Goal: Transaction & Acquisition: Obtain resource

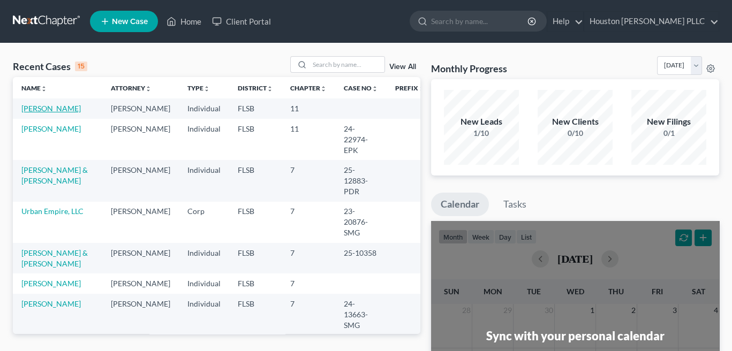
click at [60, 108] on link "[PERSON_NAME]" at bounding box center [50, 108] width 59 height 9
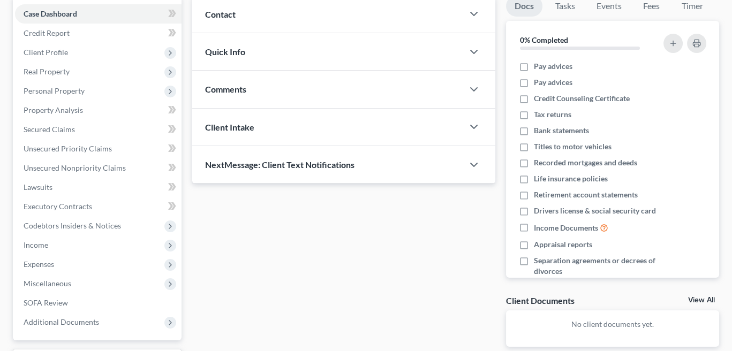
scroll to position [161, 0]
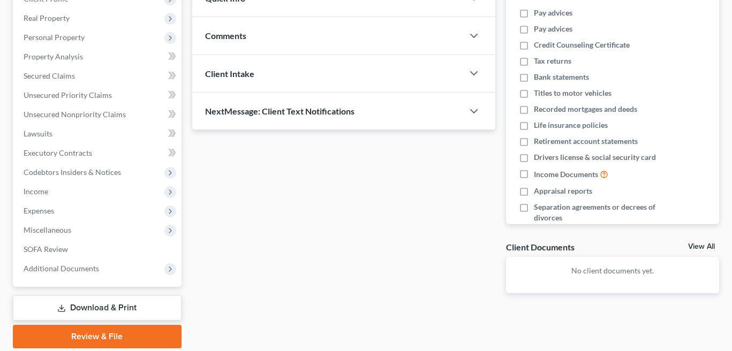
click at [83, 310] on link "Download & Print" at bounding box center [97, 308] width 169 height 25
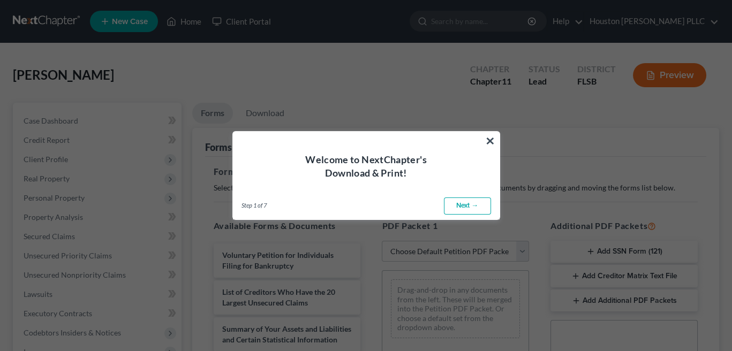
click at [466, 207] on link "Next →" at bounding box center [467, 206] width 47 height 17
select select "0"
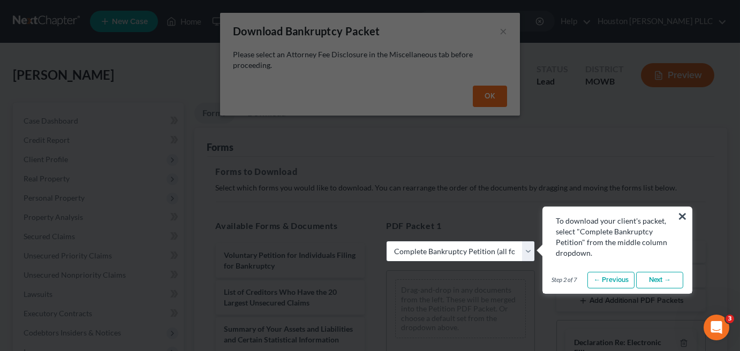
click at [658, 281] on link "Next →" at bounding box center [659, 280] width 47 height 17
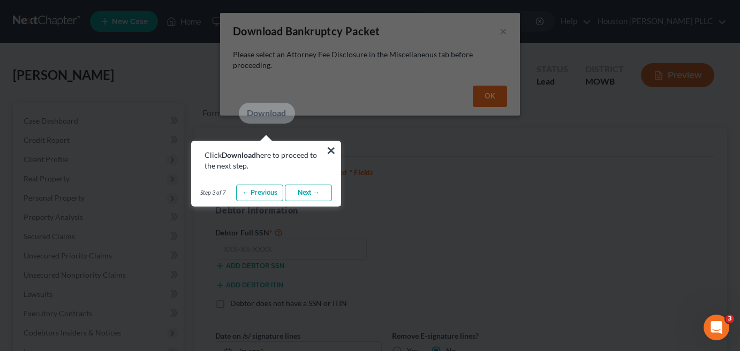
click at [316, 194] on link "Next →" at bounding box center [308, 193] width 47 height 17
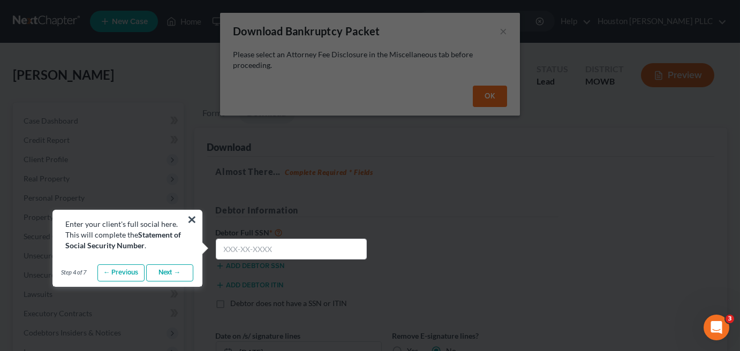
click at [164, 274] on link "Next →" at bounding box center [169, 273] width 47 height 17
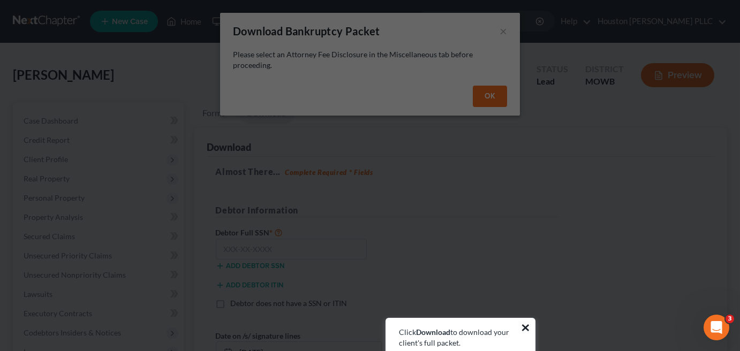
click at [526, 328] on button "×" at bounding box center [526, 327] width 10 height 17
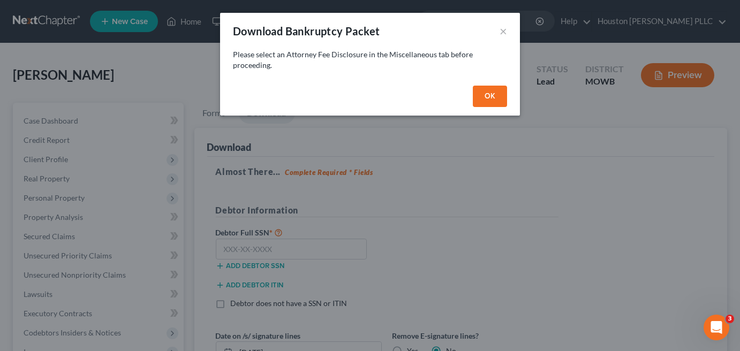
click at [492, 97] on button "OK" at bounding box center [490, 96] width 34 height 21
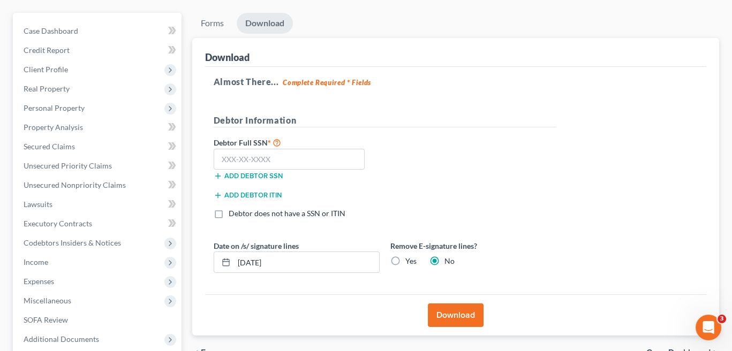
scroll to position [36, 0]
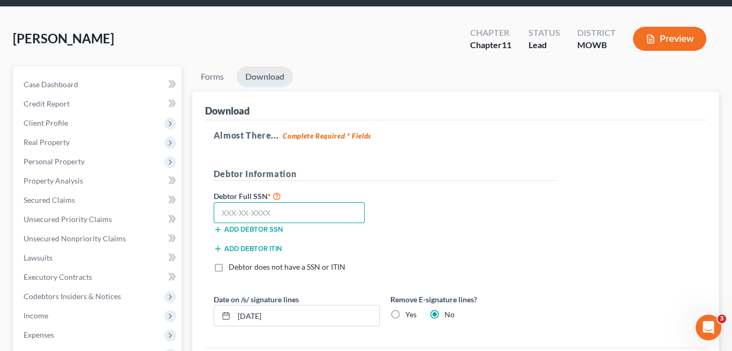
click at [227, 212] on input "text" at bounding box center [290, 213] width 152 height 21
click at [272, 214] on input "text" at bounding box center [290, 213] width 152 height 21
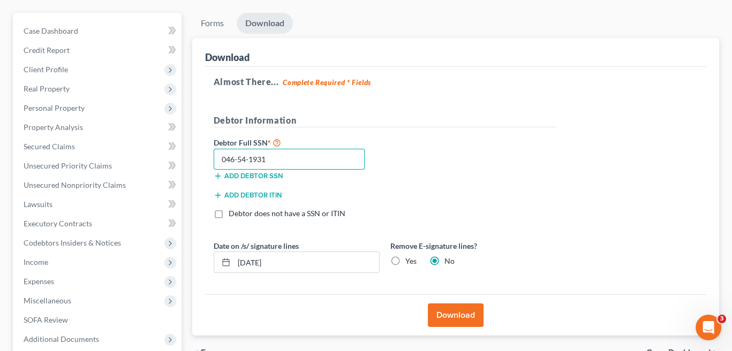
type input "046-54-1931"
click at [463, 312] on button "Download" at bounding box center [456, 316] width 56 height 24
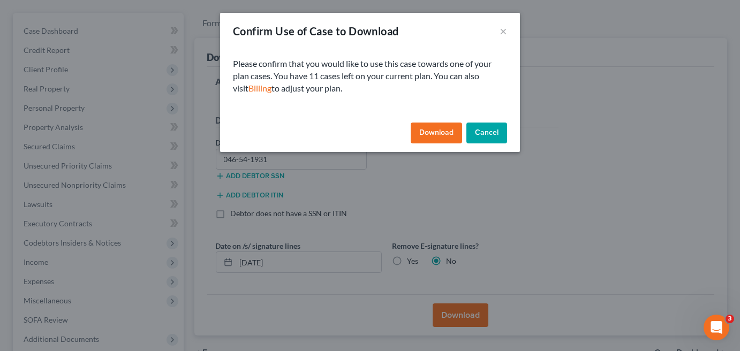
click at [433, 131] on button "Download" at bounding box center [436, 133] width 51 height 21
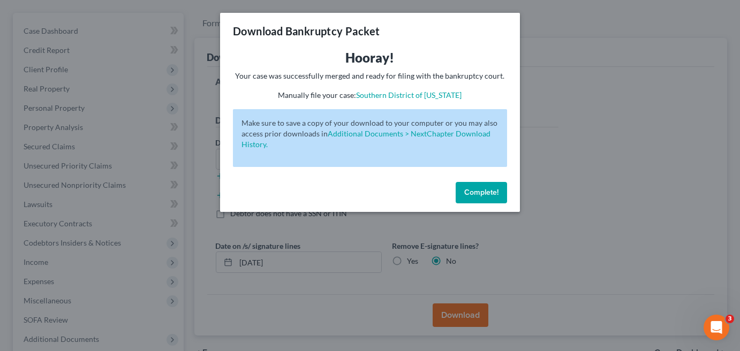
click at [477, 204] on div "Complete!" at bounding box center [370, 195] width 300 height 34
click at [481, 192] on span "Complete!" at bounding box center [481, 192] width 34 height 9
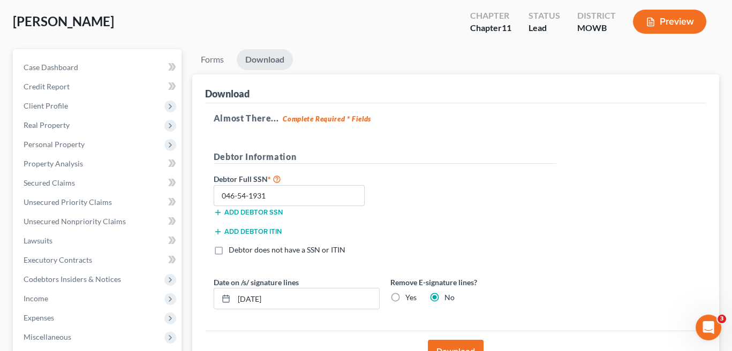
scroll to position [197, 0]
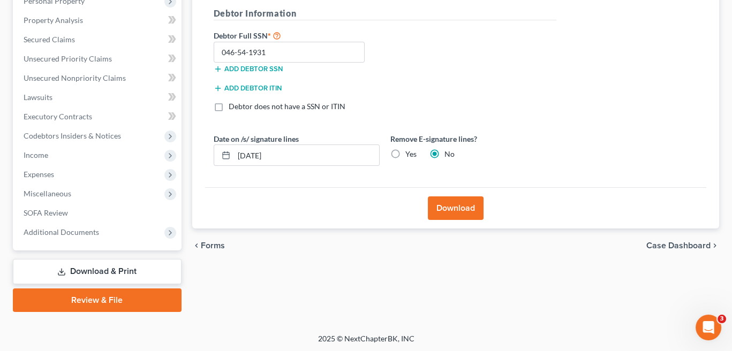
click at [77, 272] on link "Download & Print" at bounding box center [97, 271] width 169 height 25
click at [459, 214] on button "Download" at bounding box center [456, 209] width 56 height 24
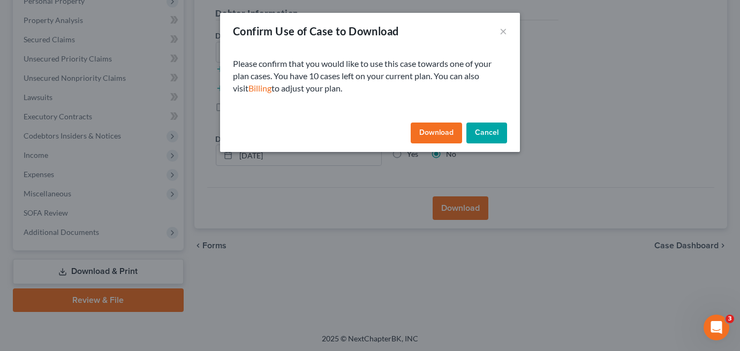
click at [487, 132] on button "Cancel" at bounding box center [487, 133] width 41 height 21
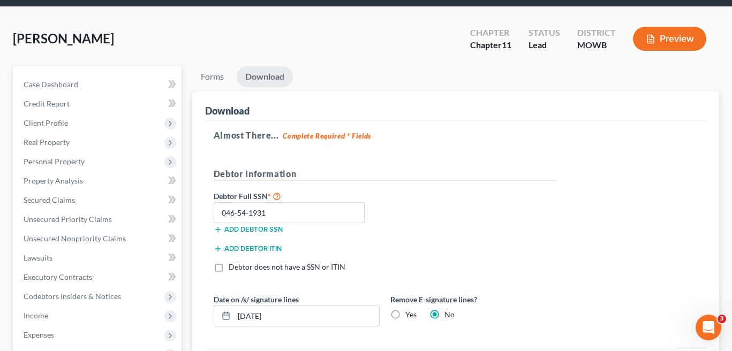
scroll to position [0, 0]
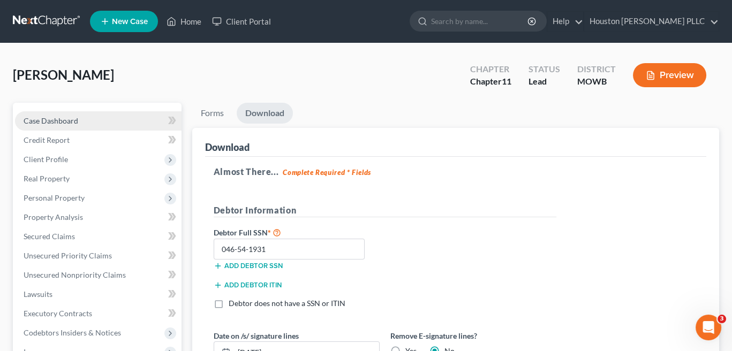
click at [55, 122] on span "Case Dashboard" at bounding box center [51, 120] width 55 height 9
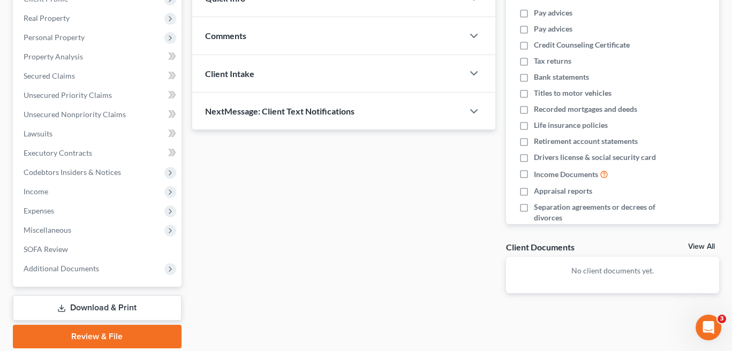
scroll to position [197, 0]
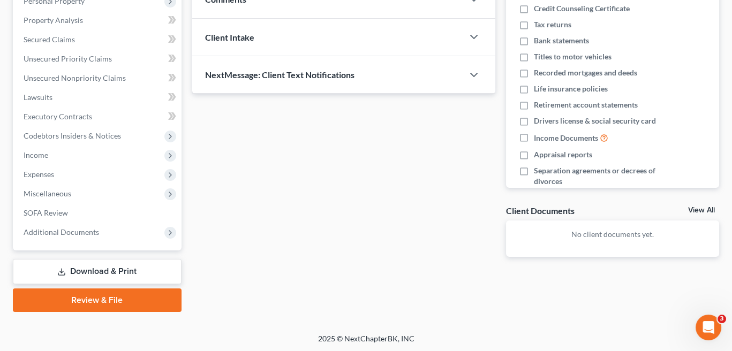
click at [99, 267] on link "Download & Print" at bounding box center [97, 271] width 169 height 25
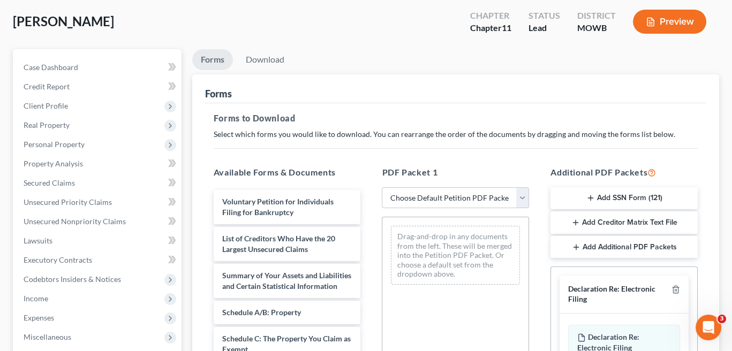
scroll to position [161, 0]
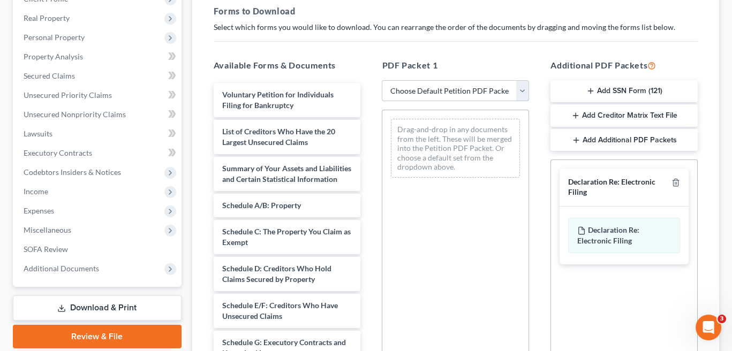
click at [526, 89] on select "Choose Default Petition PDF Packet Complete Bankruptcy Petition (all forms and …" at bounding box center [455, 90] width 147 height 21
select select "1"
click at [382, 80] on select "Choose Default Petition PDF Packet Complete Bankruptcy Petition (all forms and …" at bounding box center [455, 90] width 147 height 21
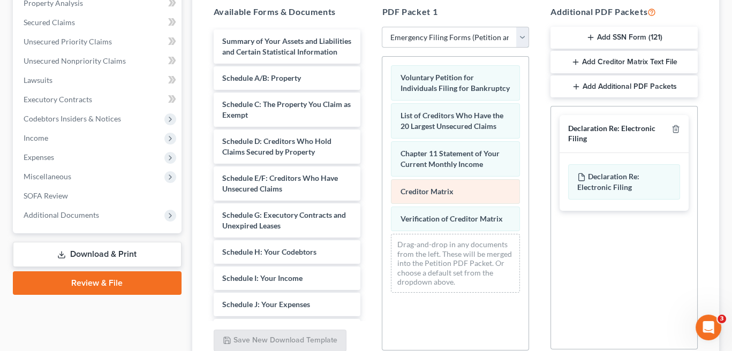
scroll to position [268, 0]
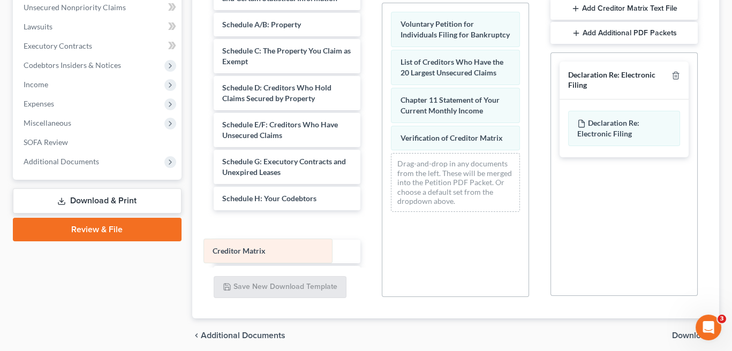
drag, startPoint x: 414, startPoint y: 134, endPoint x: 223, endPoint y: 254, distance: 224.6
click at [383, 221] on div "Creditor Matrix Voluntary Petition for Individuals Filing for Bankruptcy List o…" at bounding box center [456, 112] width 146 height 218
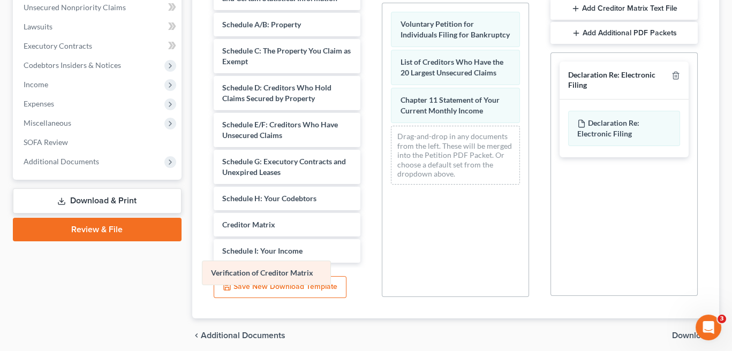
drag, startPoint x: 408, startPoint y: 138, endPoint x: 219, endPoint y: 275, distance: 233.6
click at [383, 193] on div "Verification of Creditor Matrix Voluntary Petition for Individuals Filing for B…" at bounding box center [456, 98] width 146 height 190
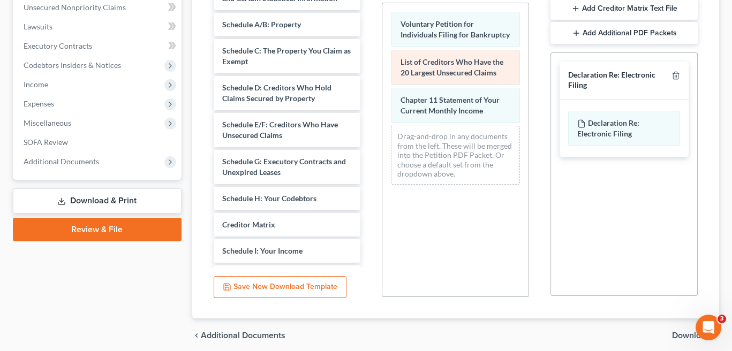
scroll to position [309, 0]
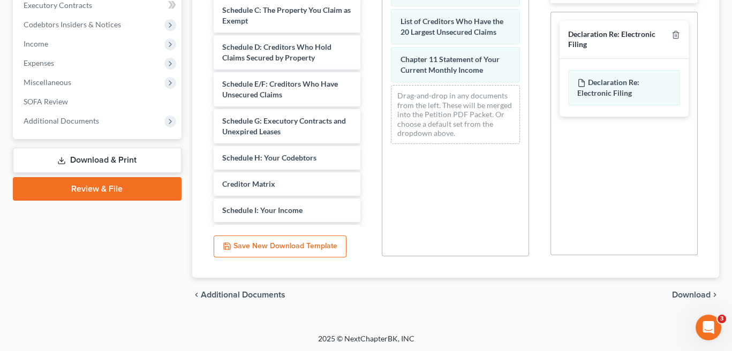
click at [695, 291] on span "Download" at bounding box center [691, 295] width 39 height 9
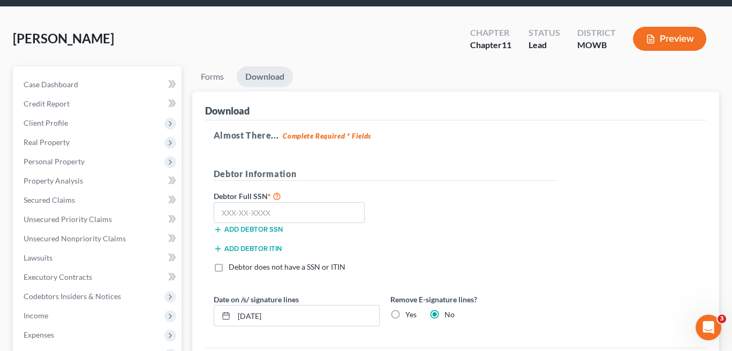
scroll to position [90, 0]
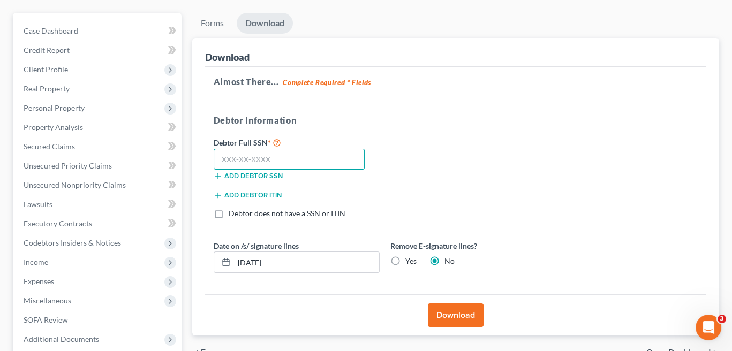
click at [252, 162] on input "text" at bounding box center [290, 159] width 152 height 21
type input "046-54-1931"
click at [458, 315] on button "Download" at bounding box center [456, 316] width 56 height 24
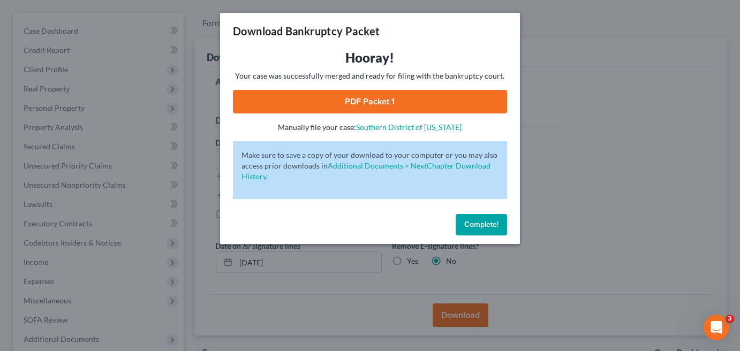
click at [353, 99] on link "PDF Packet 1" at bounding box center [370, 102] width 274 height 24
click at [481, 224] on span "Complete!" at bounding box center [481, 224] width 34 height 9
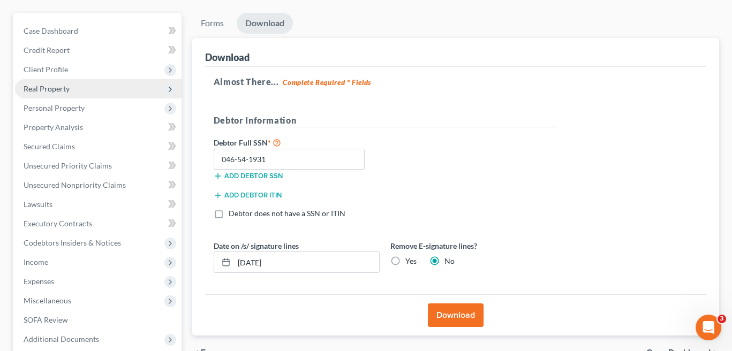
click at [40, 86] on span "Real Property" at bounding box center [47, 88] width 46 height 9
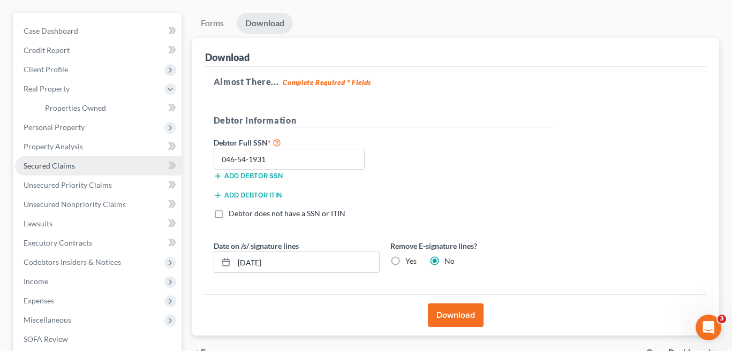
click at [36, 166] on span "Secured Claims" at bounding box center [49, 165] width 51 height 9
